Goal: Communication & Community: Answer question/provide support

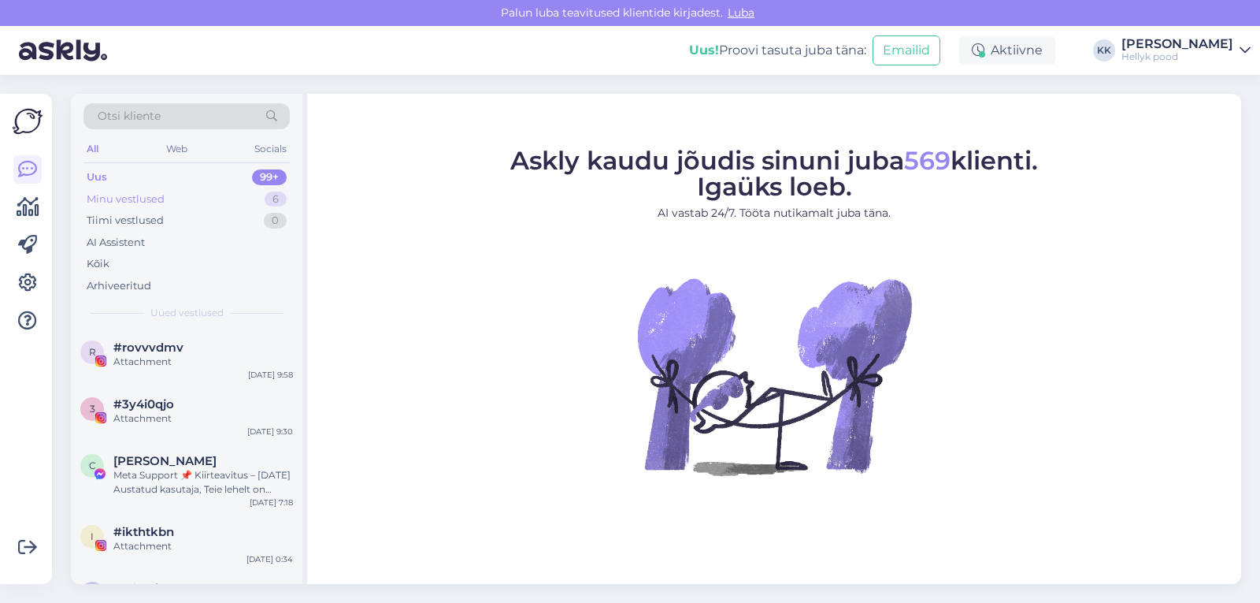
click at [128, 197] on div "Minu vestlused" at bounding box center [126, 199] width 78 height 16
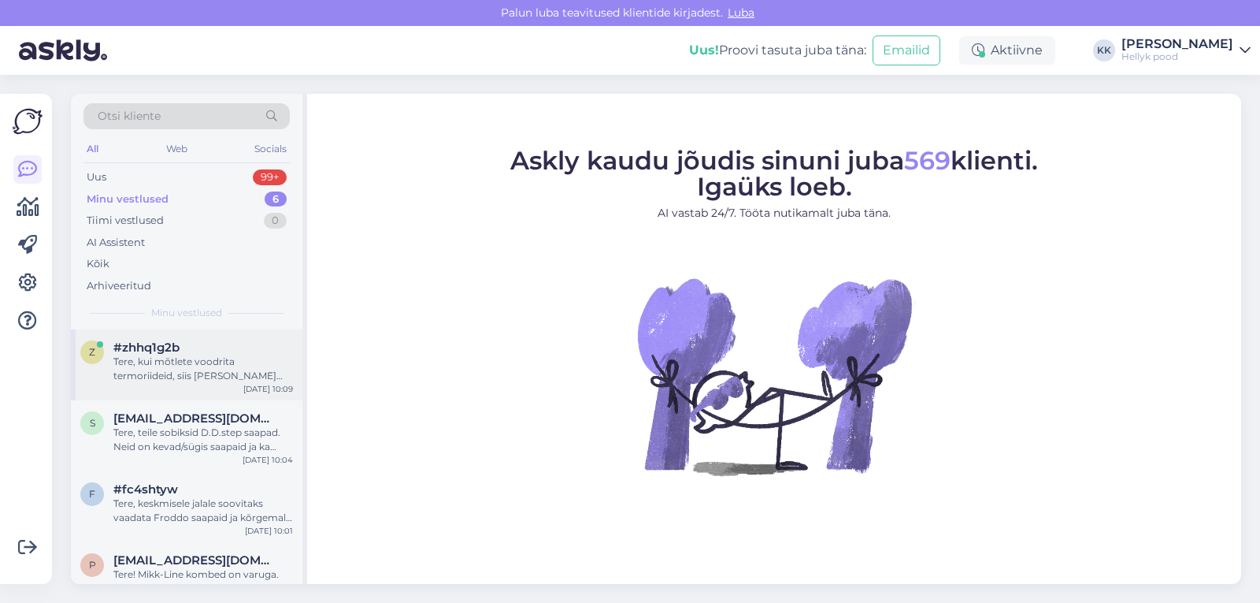
click at [187, 361] on div "Tere, kui mõtlete voodrita termoriideid, siis sinna alla võiks panna soojema ki…" at bounding box center [203, 368] width 180 height 28
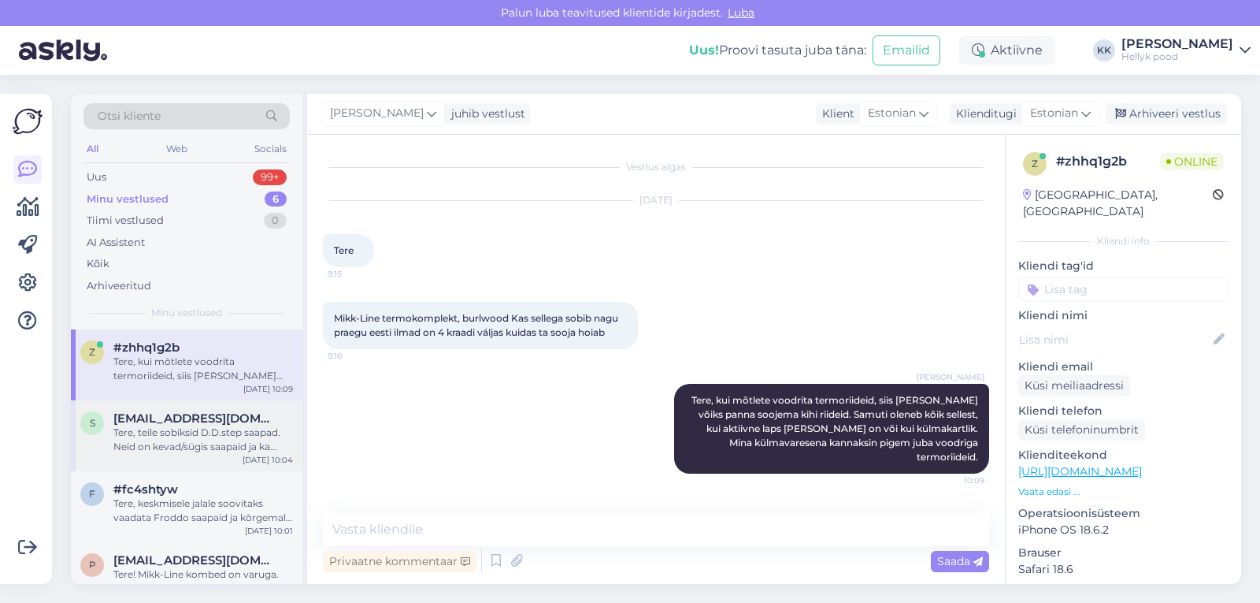
click at [184, 432] on div "Tere, teile sobiksid D.D.step saapad. Neid on kevad/sügis saapaid ja ka voodrig…" at bounding box center [203, 439] width 180 height 28
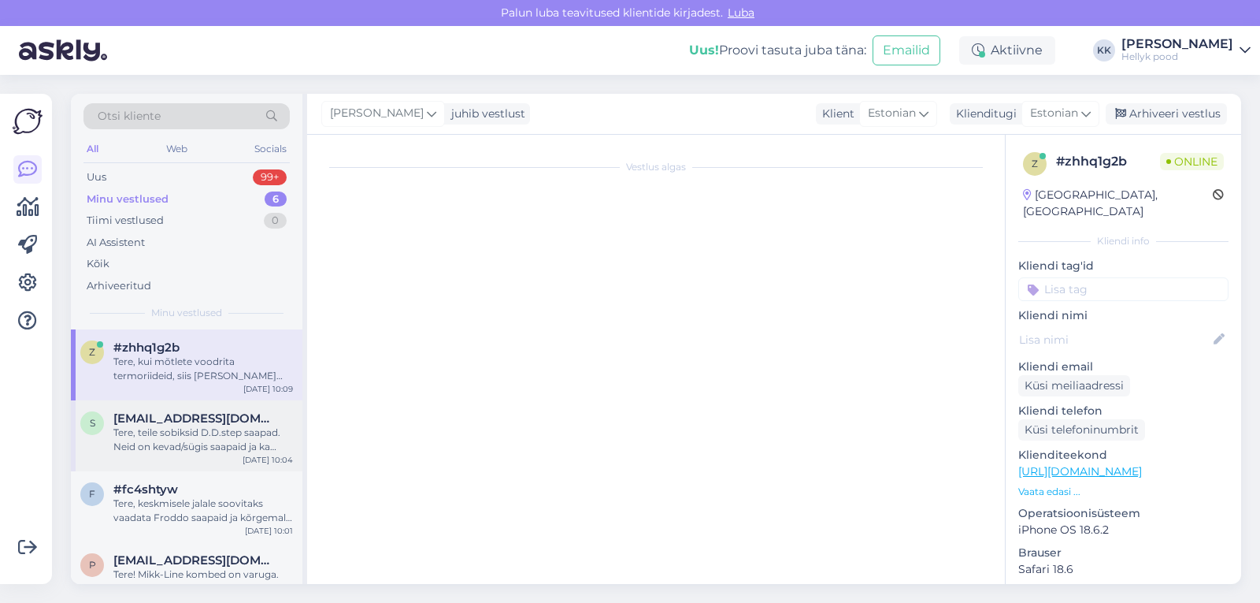
scroll to position [54, 0]
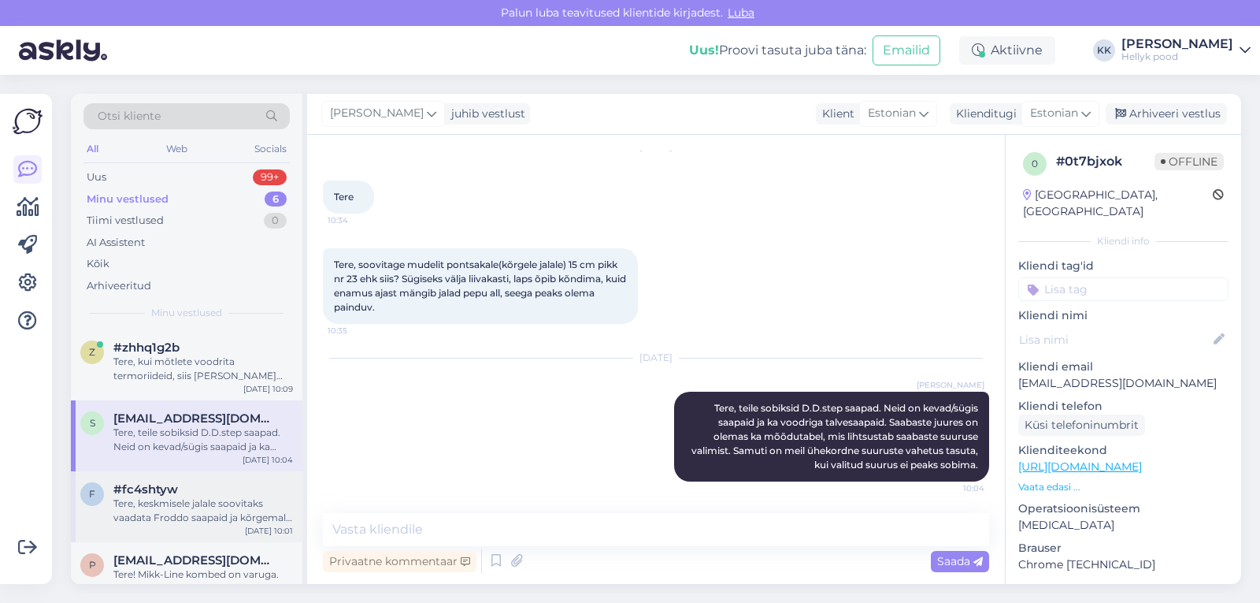
click at [177, 510] on div "Tere, keskmisele jalale soovitaks vaadata Froddo saapaid ja kõrgemale jalale D.…" at bounding box center [203, 510] width 180 height 28
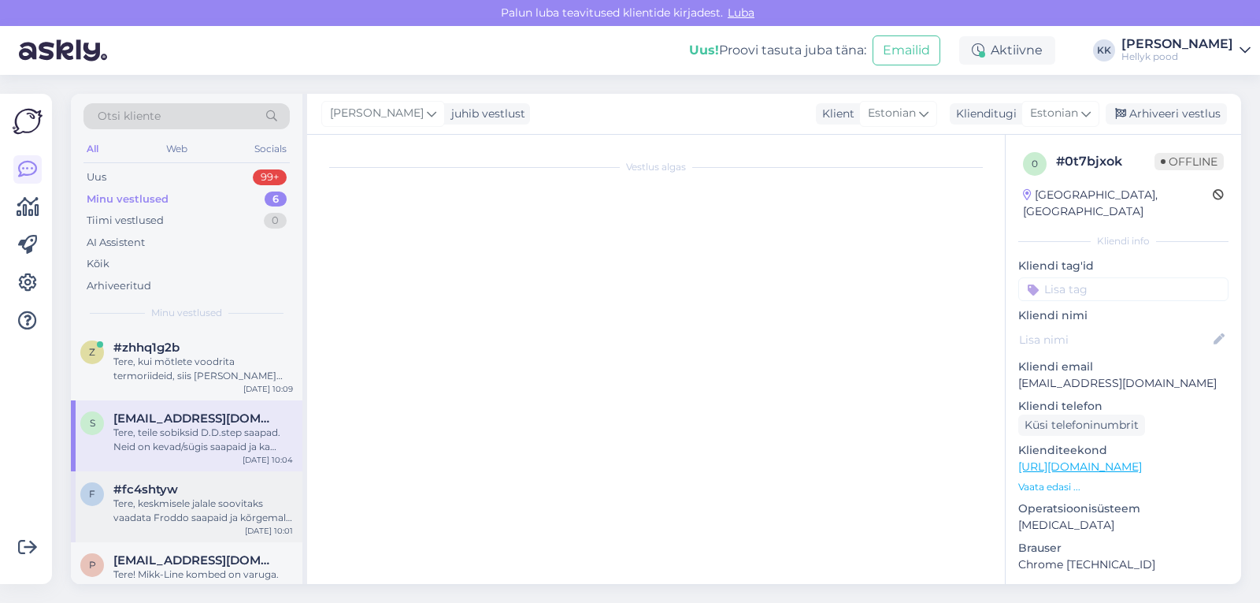
scroll to position [717, 0]
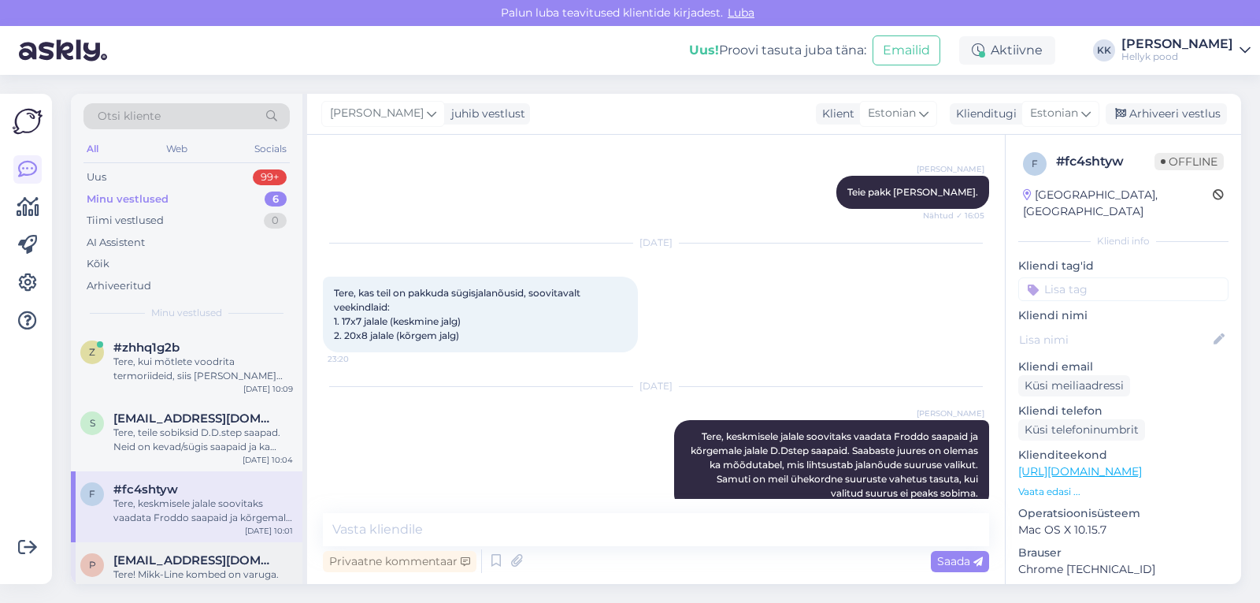
click at [178, 569] on div "Tere! Mikk-Line kombed on varuga. Toodete juures on olemas ka suuruste tabel, m…" at bounding box center [203, 581] width 180 height 28
